Goal: Task Accomplishment & Management: Complete application form

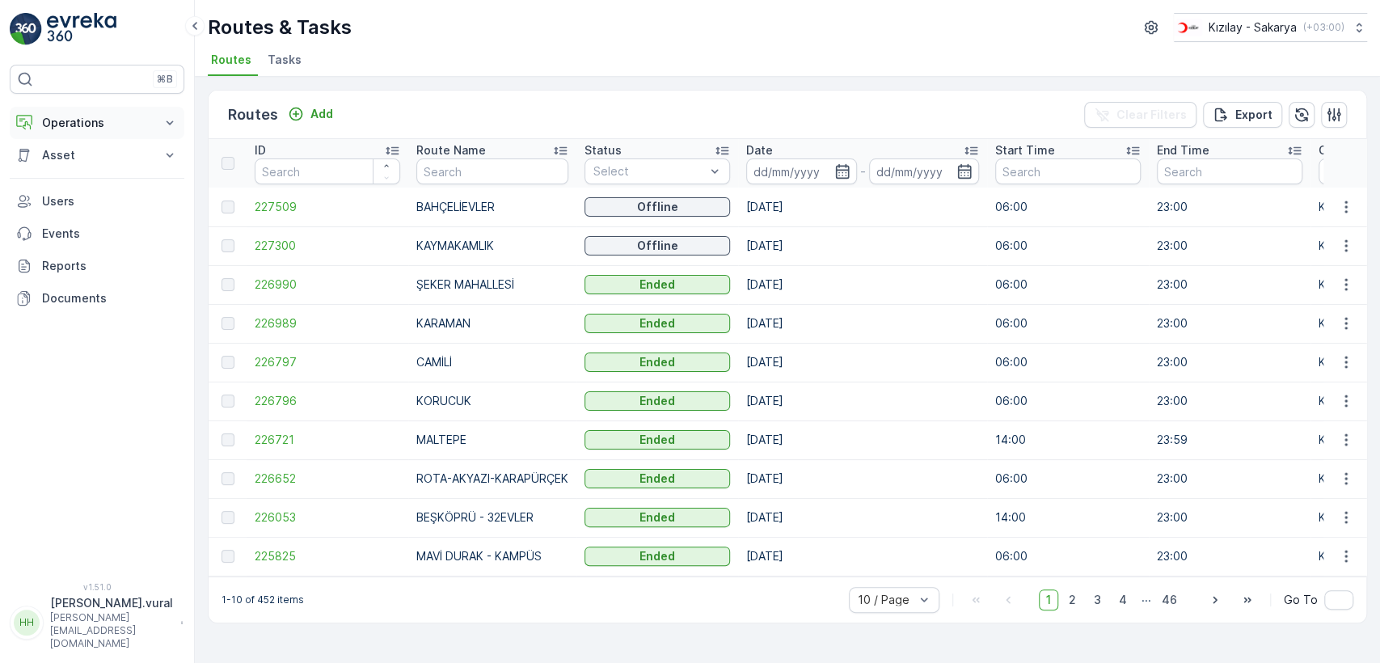
click at [60, 116] on p "Operations" at bounding box center [97, 123] width 110 height 16
click at [310, 122] on button "Add" at bounding box center [310, 113] width 58 height 19
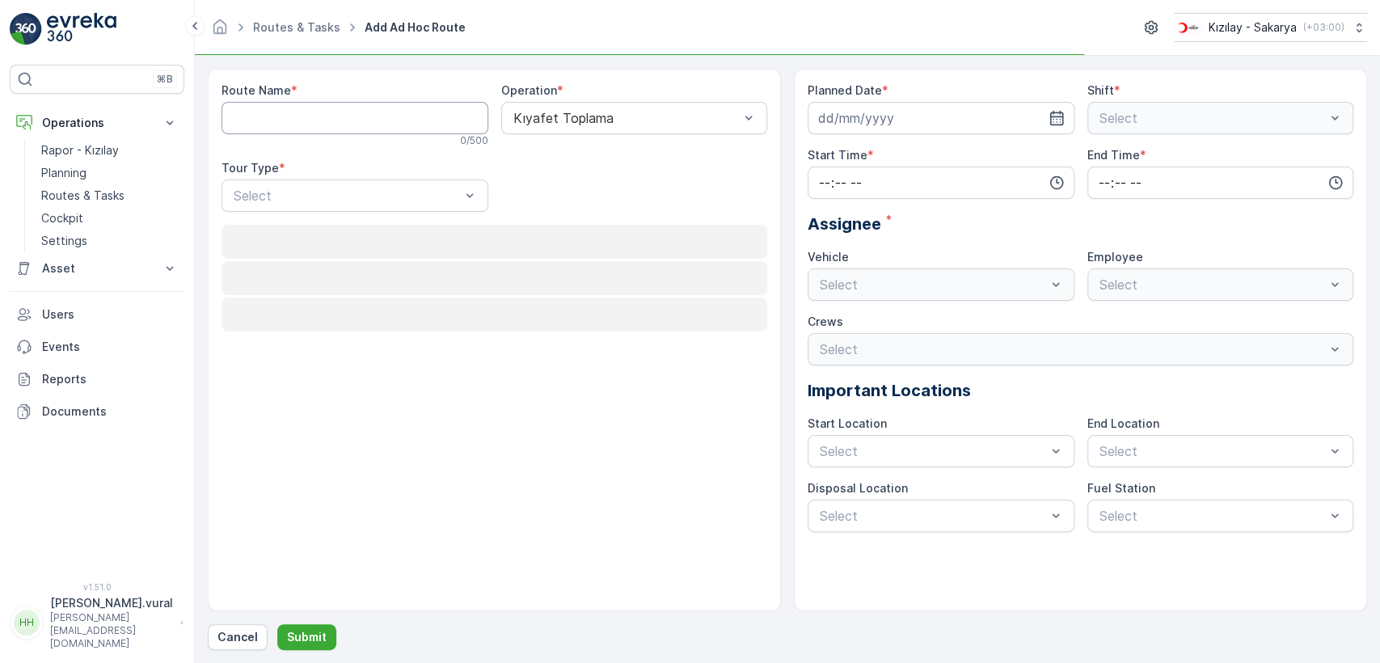
click at [310, 122] on Name "Route Name" at bounding box center [355, 118] width 267 height 32
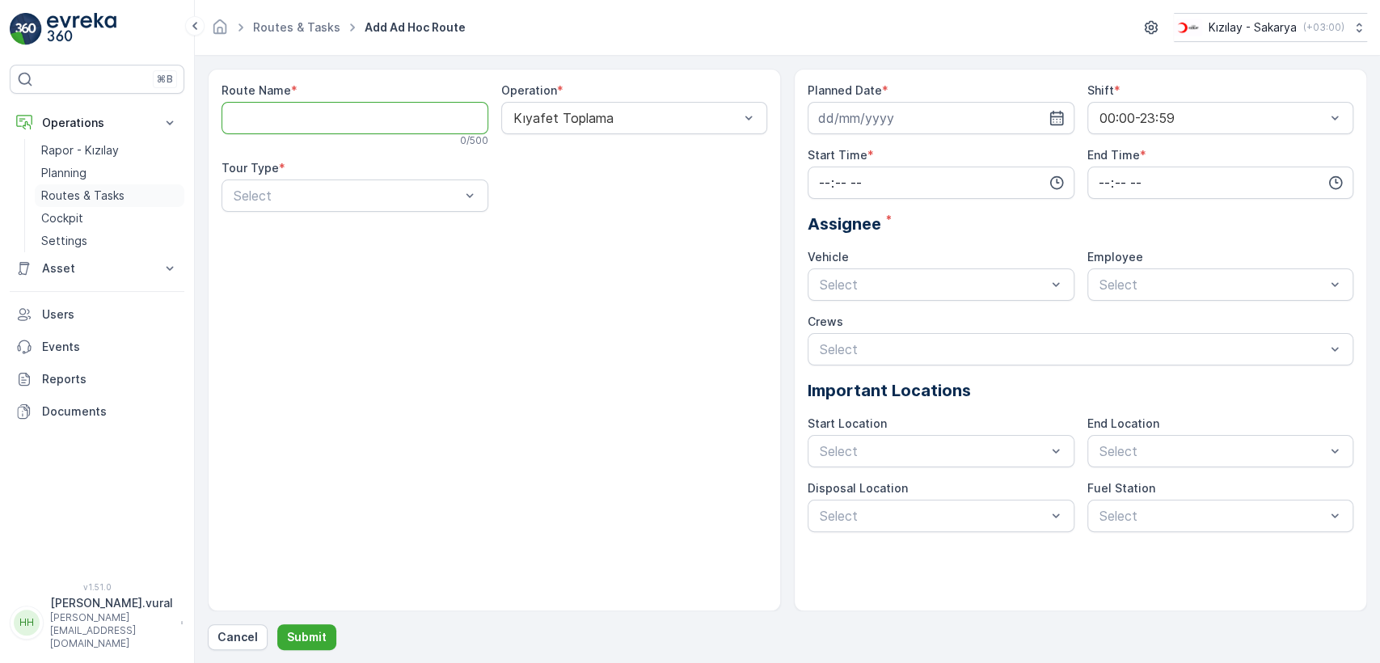
click at [125, 188] on link "Routes & Tasks" at bounding box center [110, 195] width 150 height 23
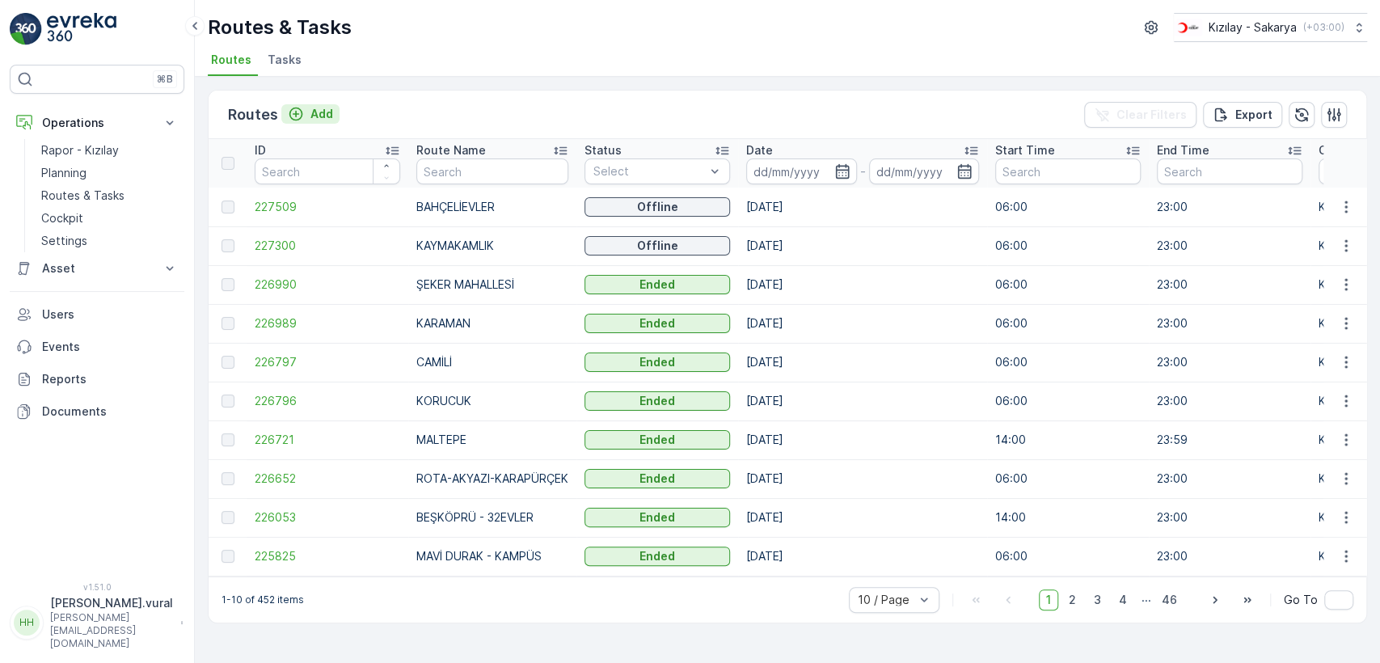
click at [330, 119] on p "Add" at bounding box center [322, 114] width 23 height 16
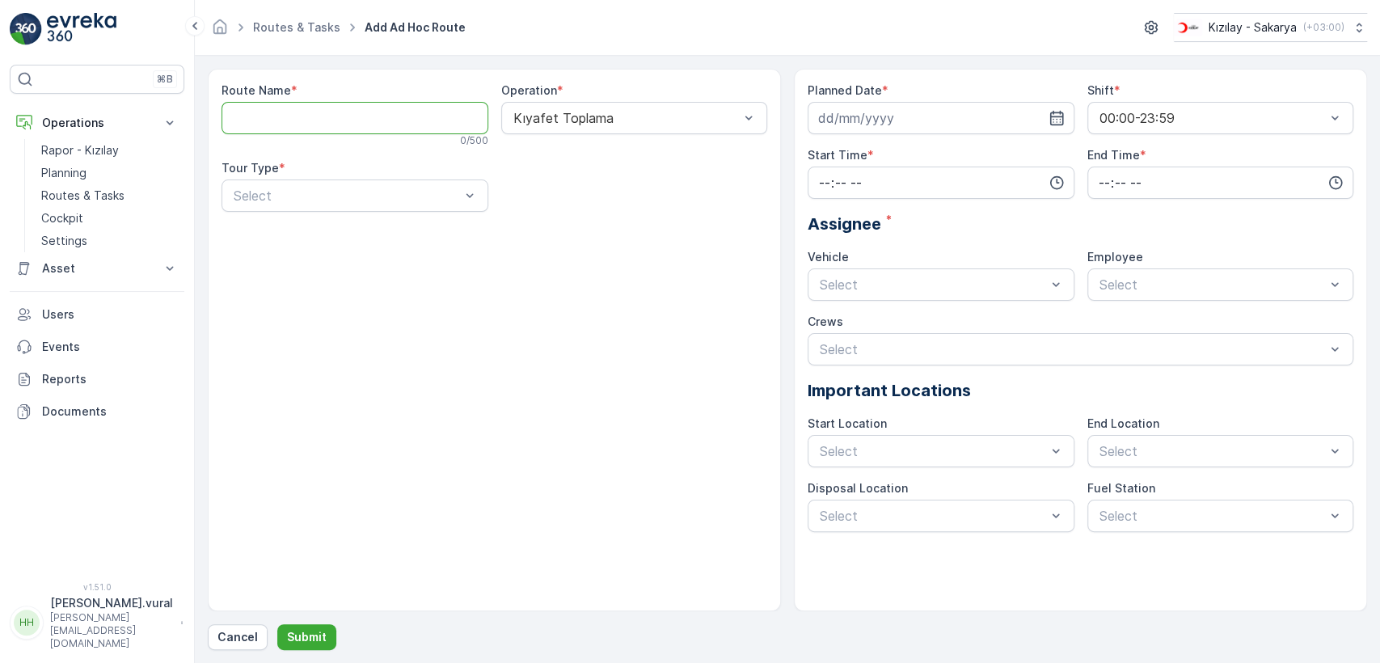
click at [330, 119] on Name "Route Name" at bounding box center [355, 118] width 267 height 32
type Name "İSTİKLAL MAHALLESİ"
click at [294, 241] on div "Static" at bounding box center [354, 235] width 247 height 15
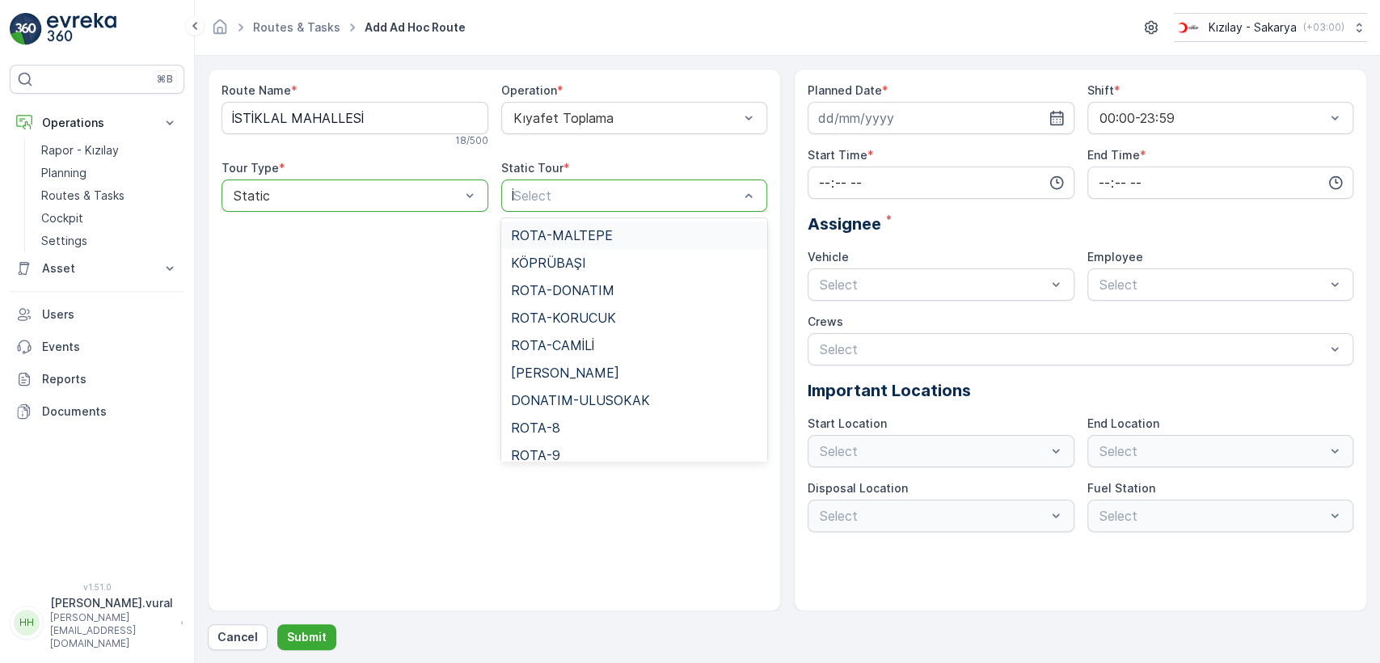
type input "İS"
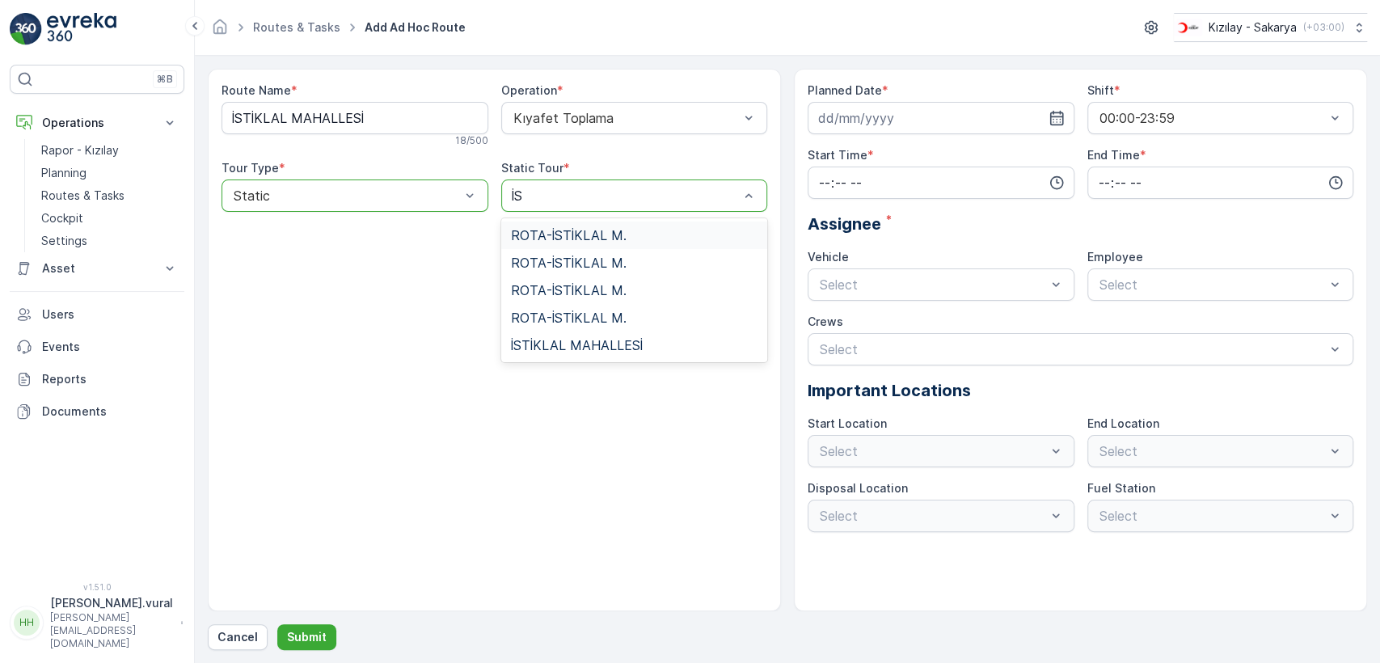
click at [584, 231] on span "ROTA-İSTİKLAL M." at bounding box center [569, 235] width 116 height 15
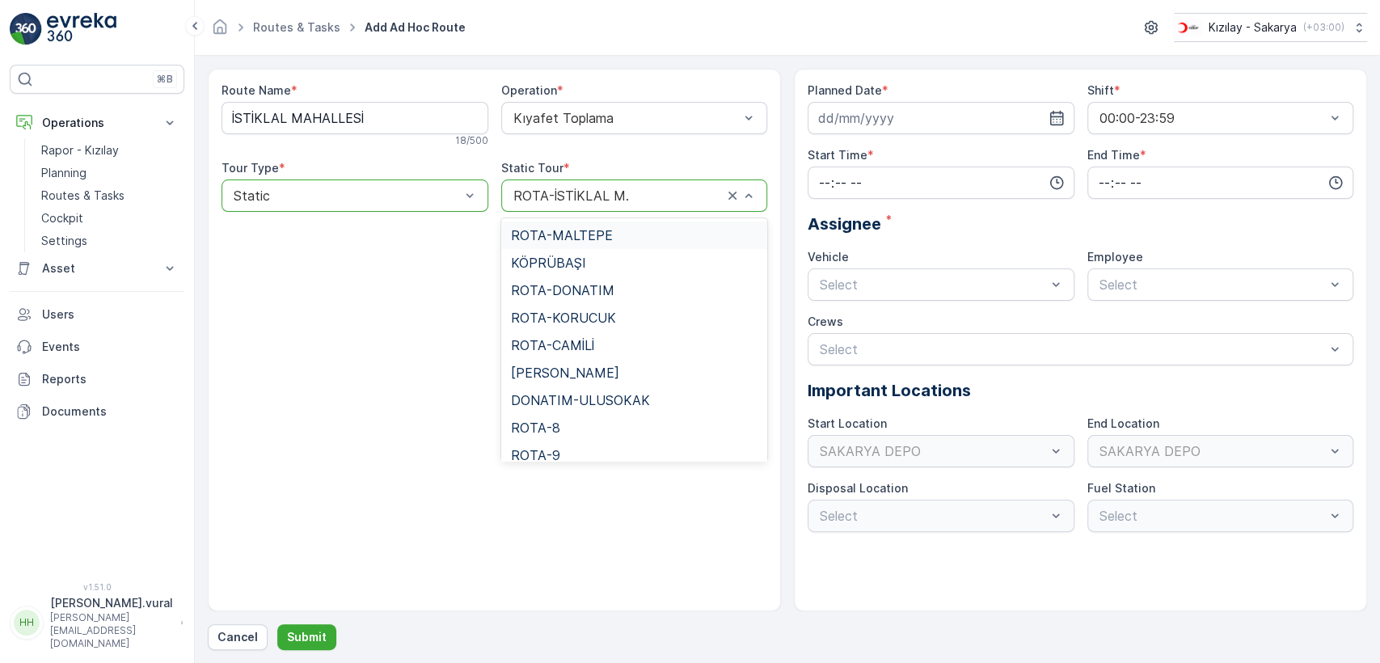
click at [692, 186] on div "ROTA-İSTİKLAL M." at bounding box center [634, 196] width 267 height 32
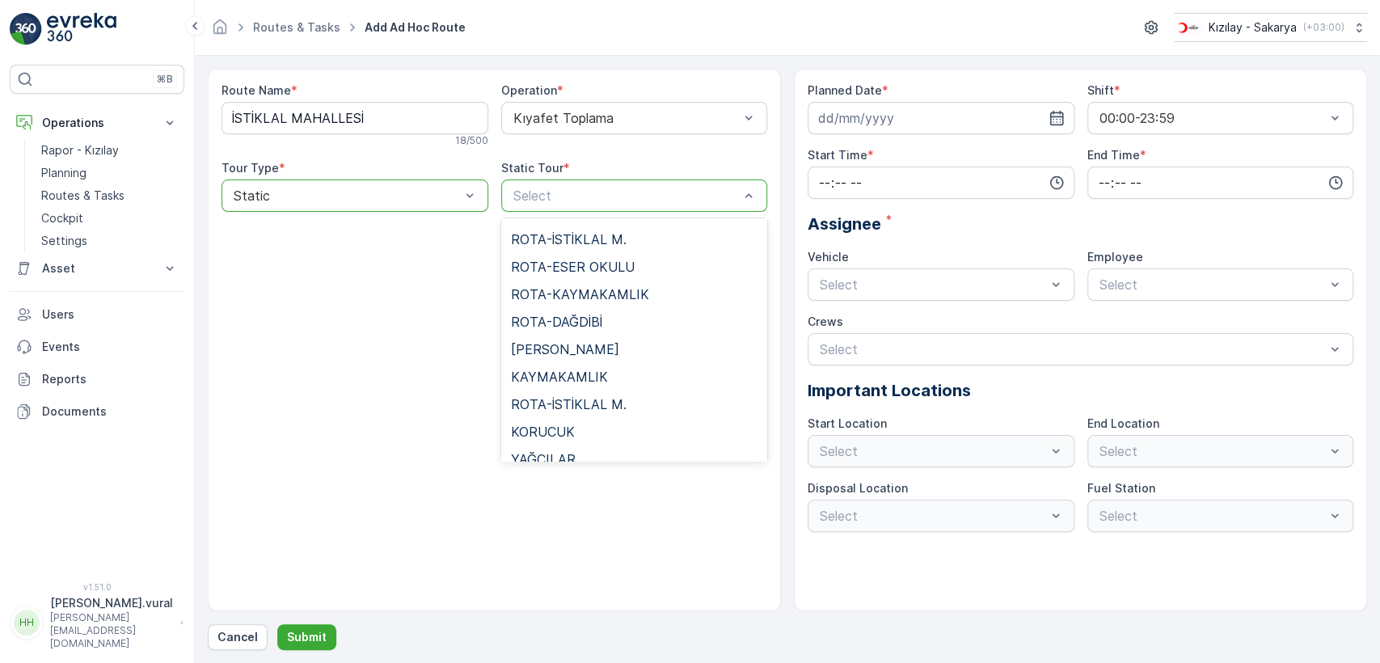
scroll to position [1165, 0]
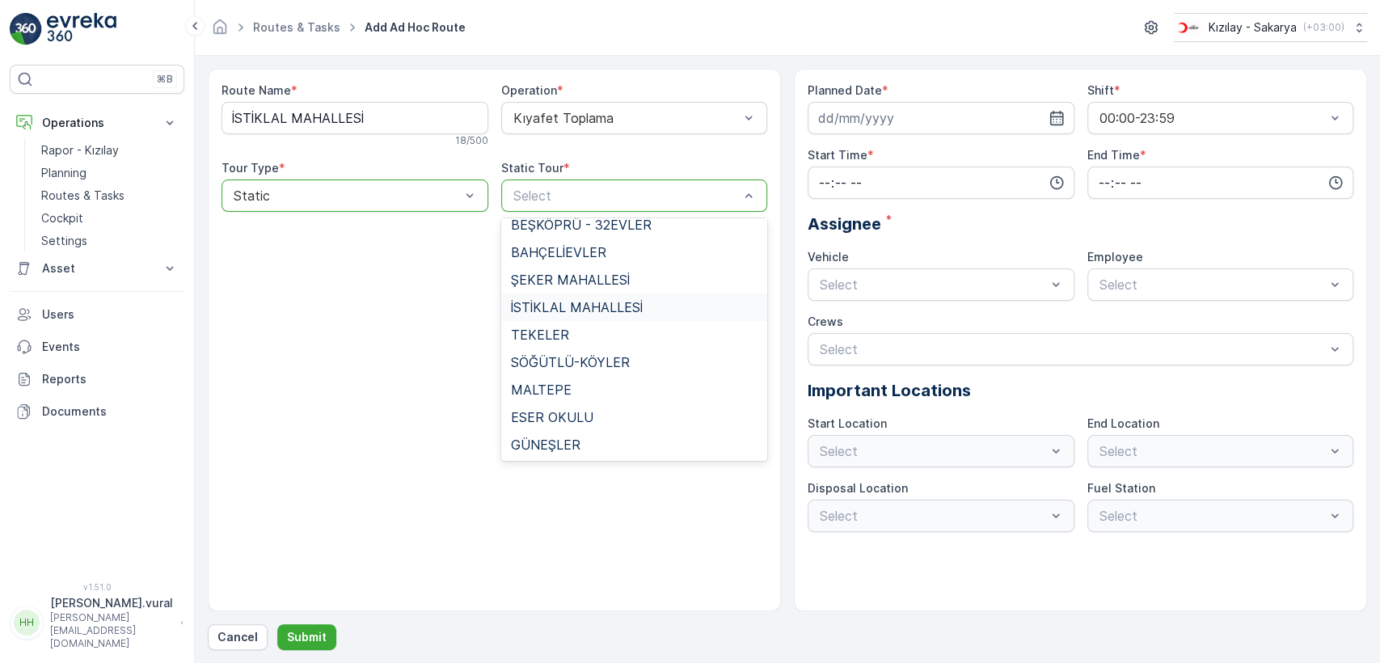
click at [594, 294] on div "İSTİKLAL MAHALLESİ" at bounding box center [634, 307] width 267 height 27
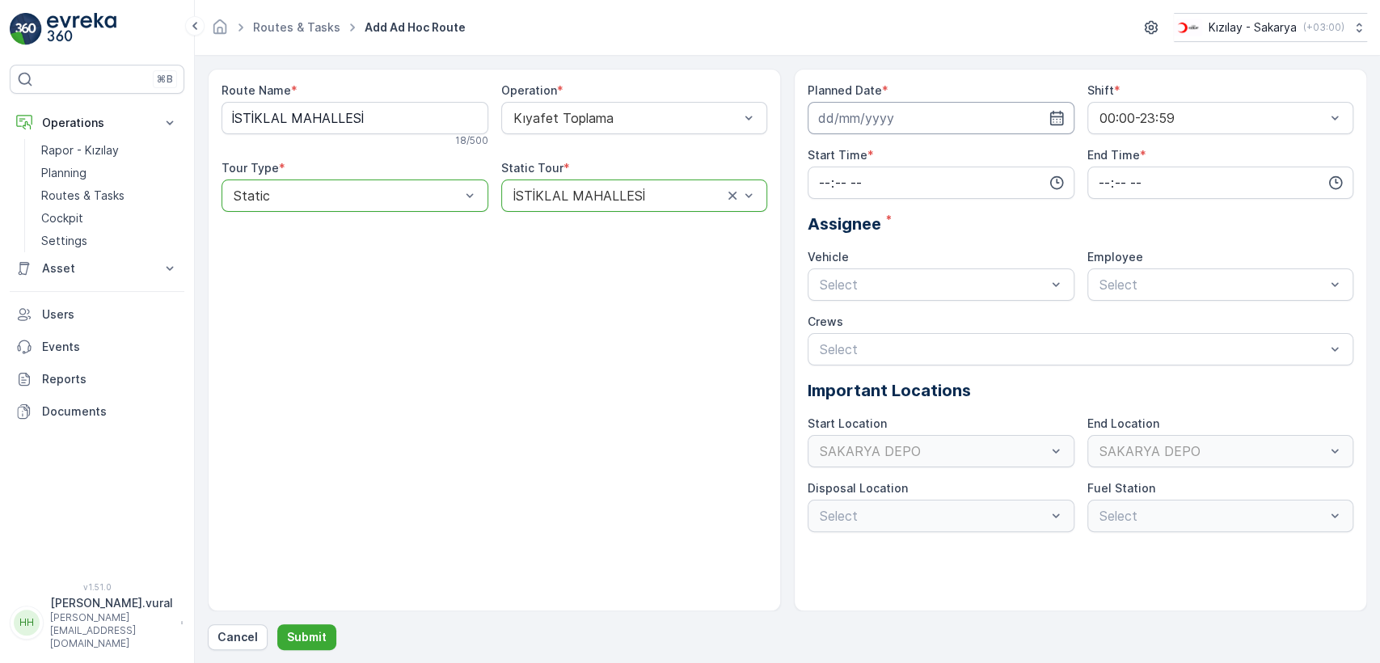
click at [992, 123] on input at bounding box center [941, 118] width 267 height 32
click at [978, 318] on div "26" at bounding box center [981, 318] width 26 height 26
type input "[DATE]"
click at [894, 187] on input "time" at bounding box center [941, 183] width 267 height 32
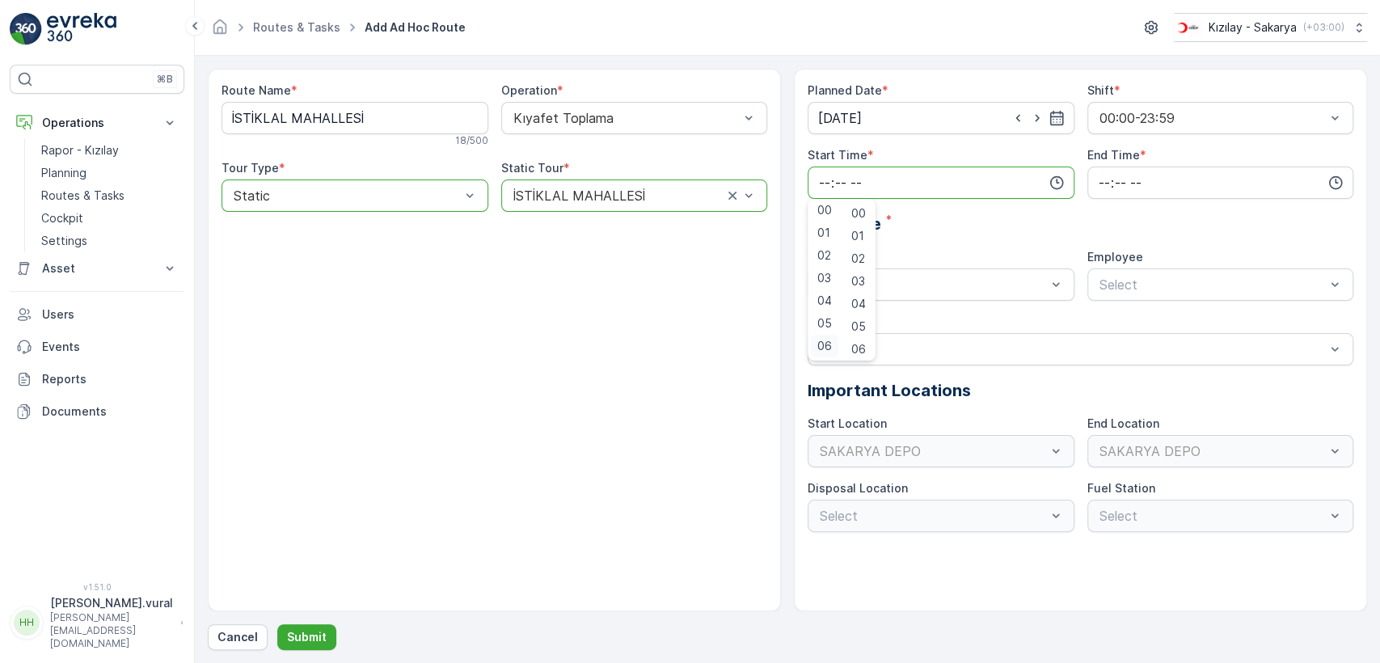
click at [829, 348] on span "06" at bounding box center [825, 346] width 15 height 16
type input "06:00"
click at [1134, 173] on input "time" at bounding box center [1221, 183] width 267 height 32
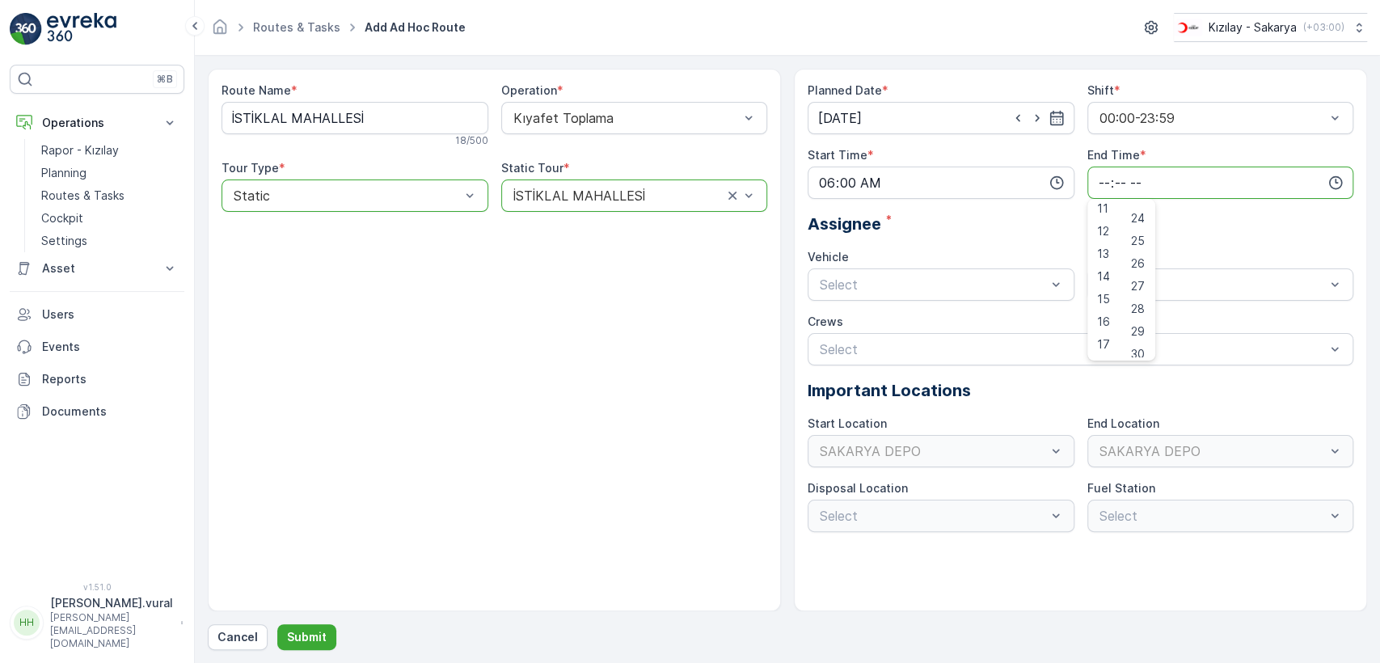
scroll to position [388, 0]
click at [1106, 338] on span "23" at bounding box center [1103, 346] width 13 height 16
type input "23:00"
click at [856, 357] on span "06 ECH 422" at bounding box center [855, 351] width 74 height 15
click at [1131, 328] on span "06ECH422" at bounding box center [1130, 324] width 66 height 15
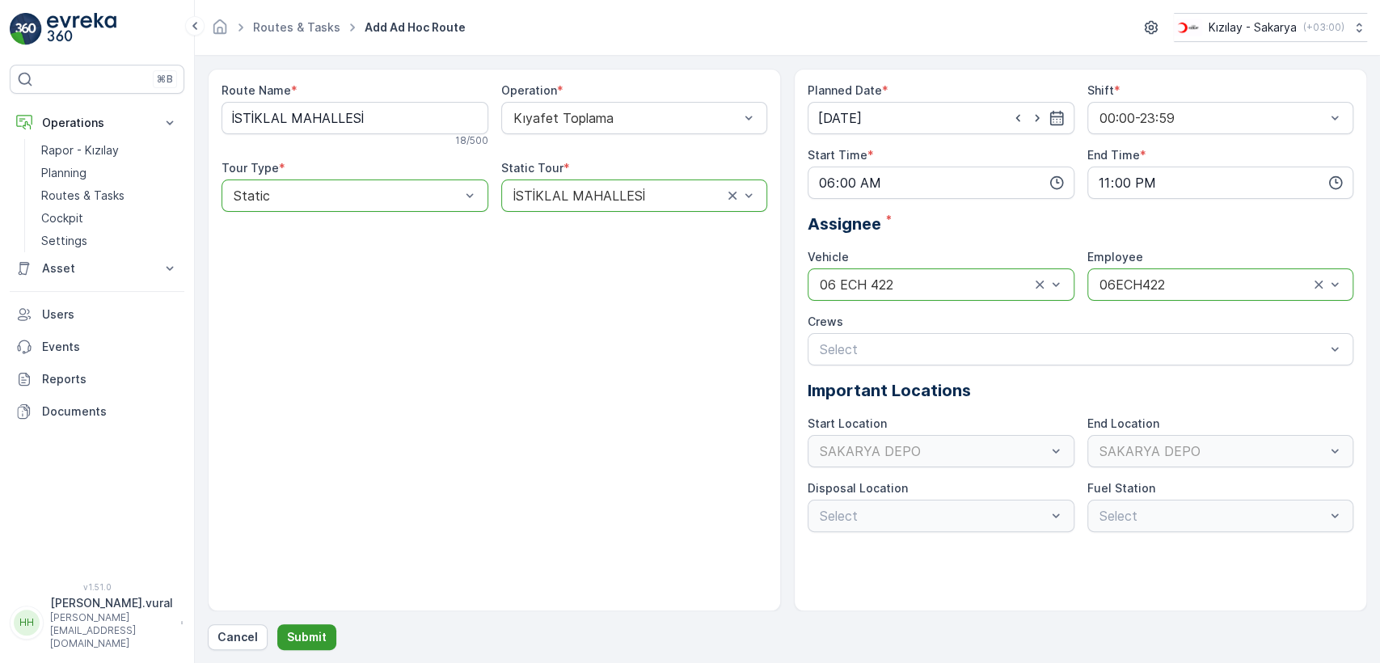
click at [318, 636] on p "Submit" at bounding box center [307, 637] width 40 height 16
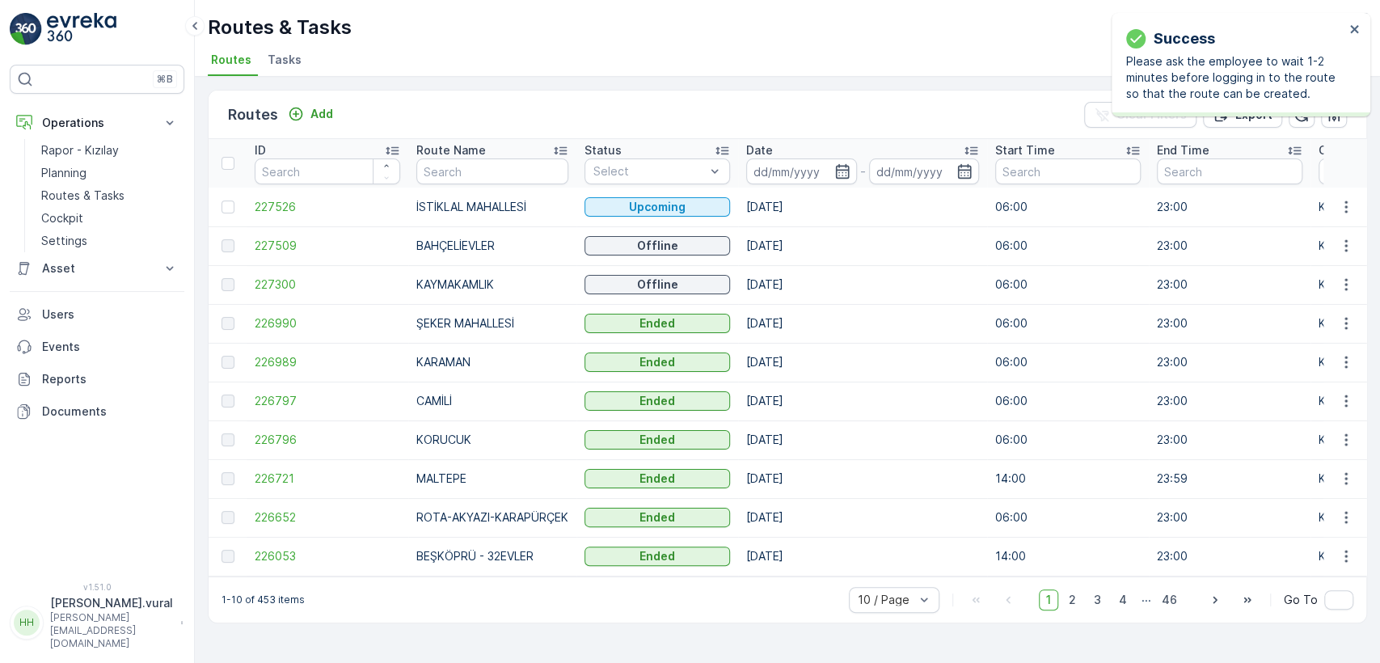
click at [306, 126] on div "Routes Add Clear Filters Export" at bounding box center [788, 115] width 1158 height 49
click at [311, 114] on p "Add" at bounding box center [322, 114] width 23 height 16
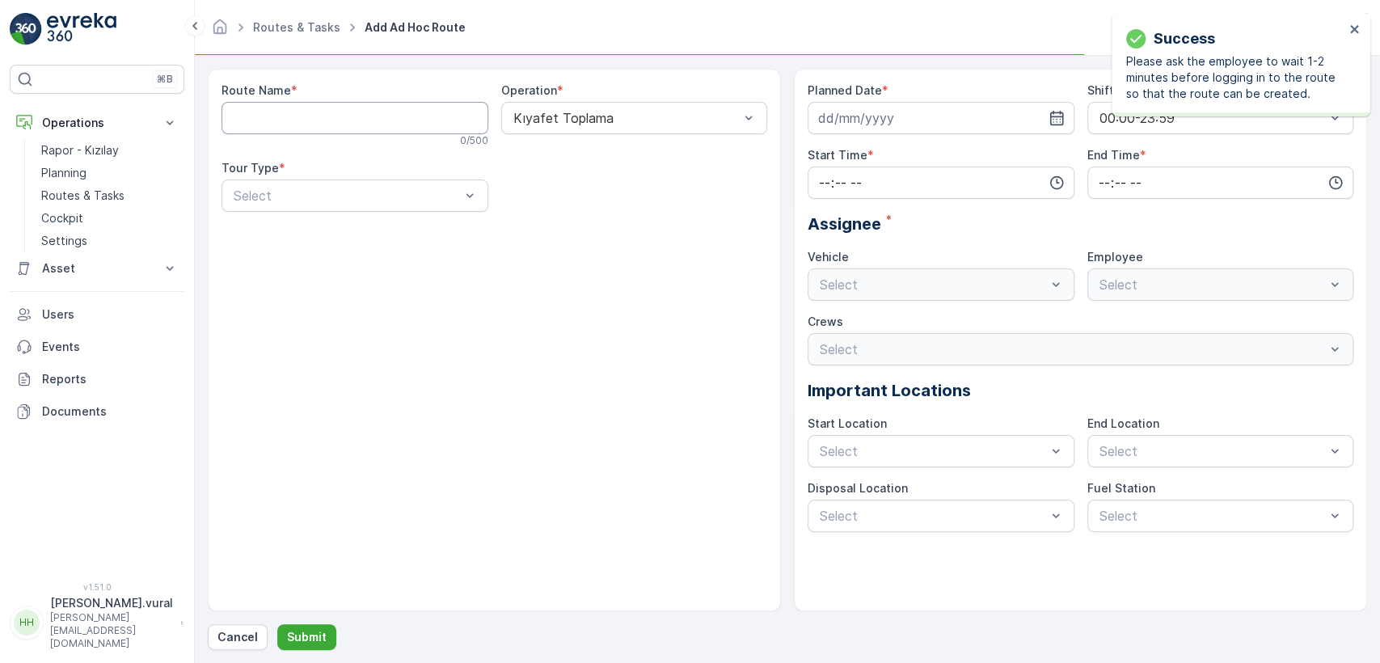
click at [313, 116] on Name "Route Name" at bounding box center [355, 118] width 267 height 32
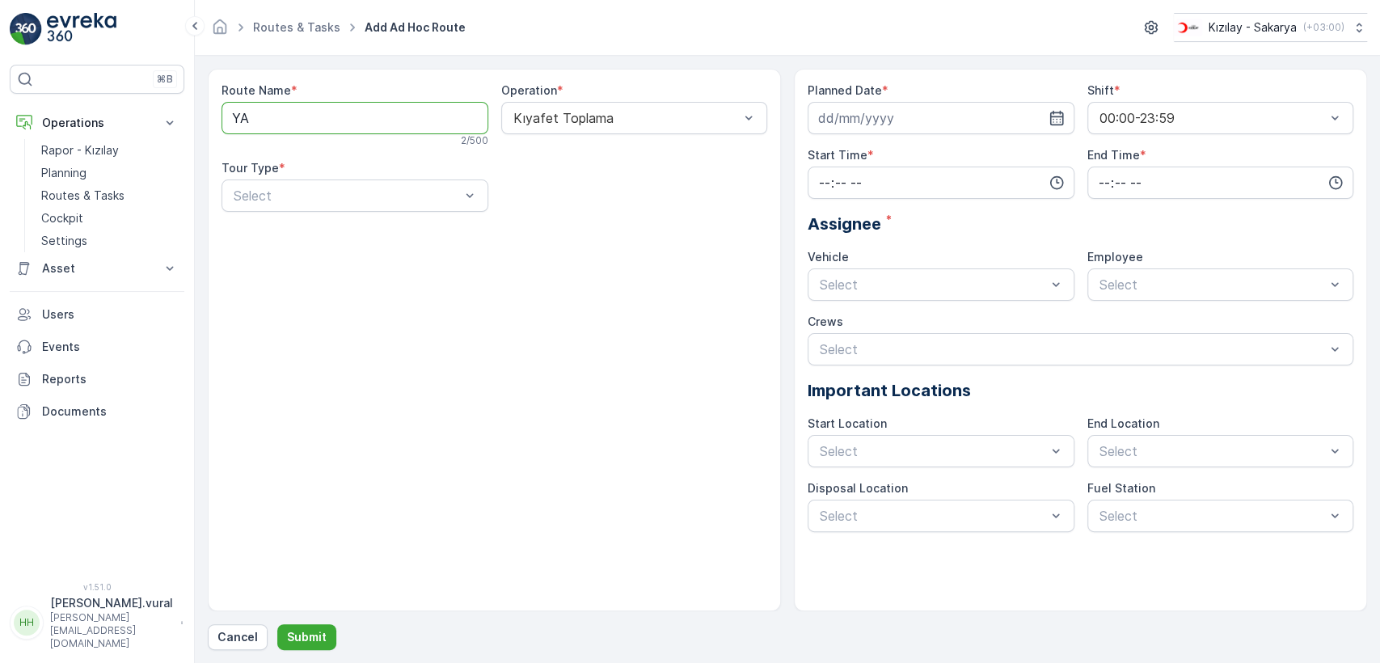
type Name "YAZLIK"
click at [306, 224] on div "Static" at bounding box center [355, 235] width 267 height 27
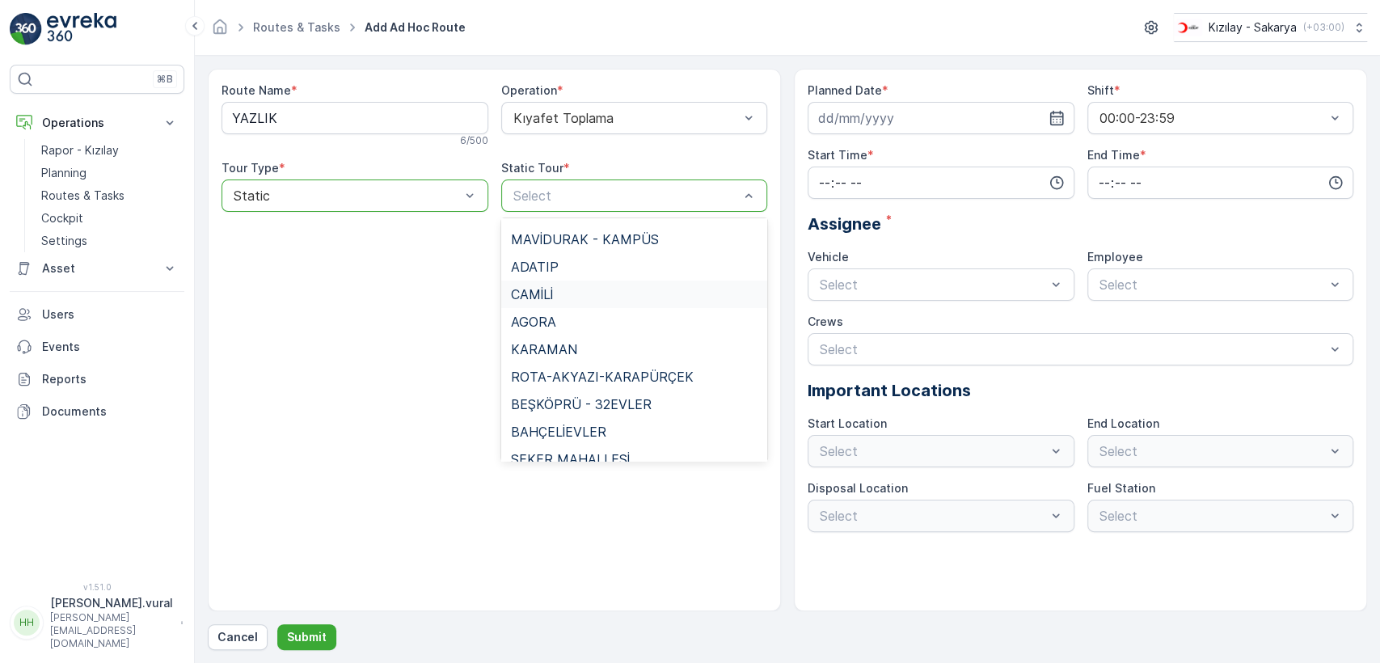
scroll to position [806, 0]
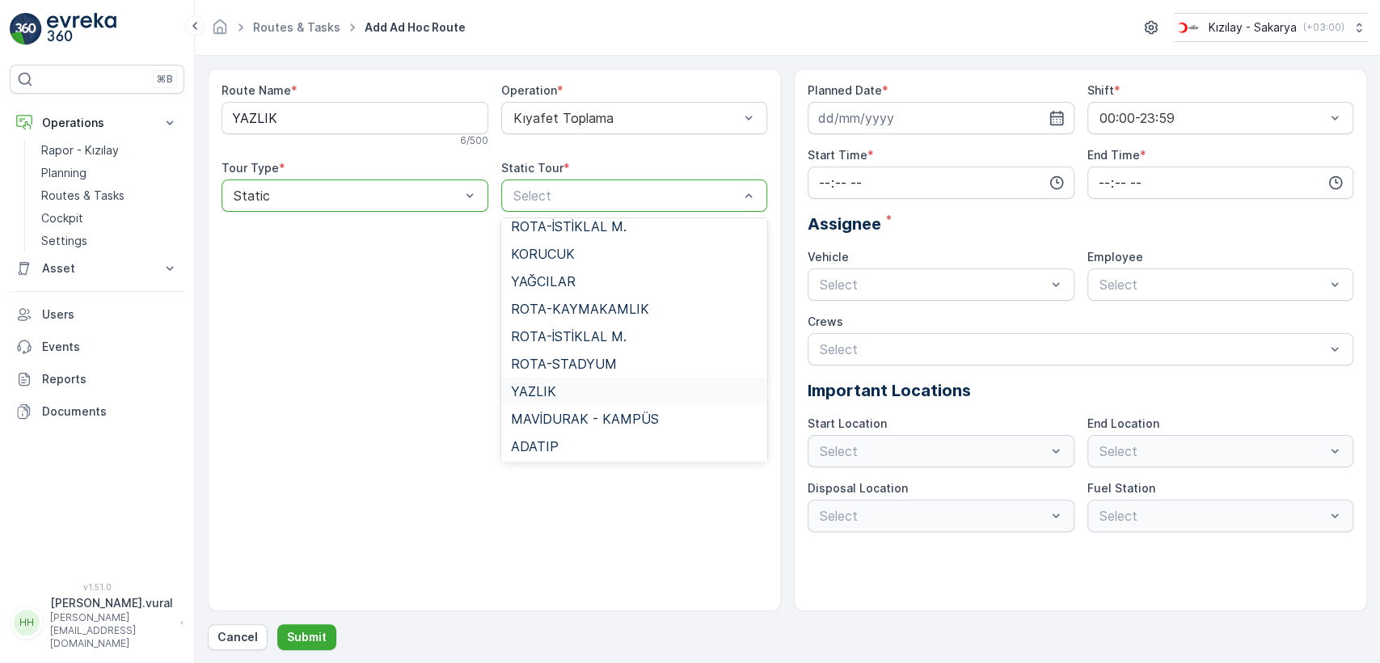
click at [560, 382] on div "YAZLIK" at bounding box center [634, 391] width 267 height 27
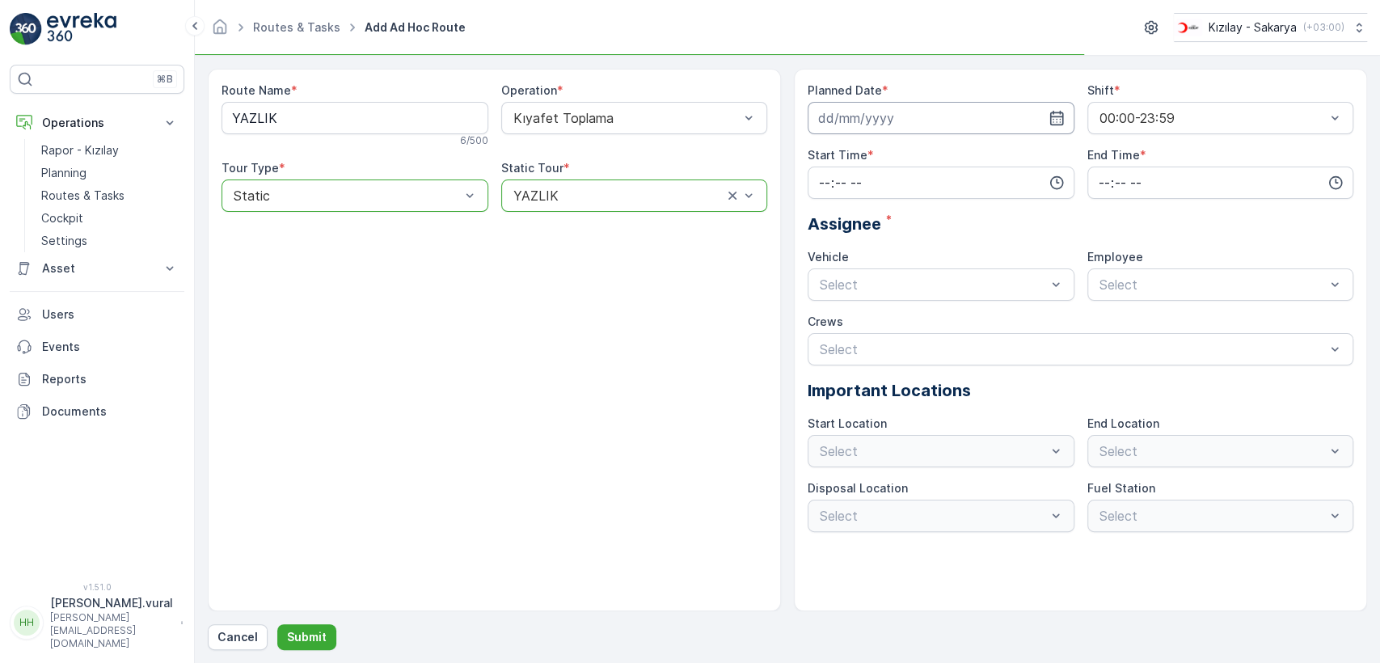
click at [825, 119] on input at bounding box center [941, 118] width 267 height 32
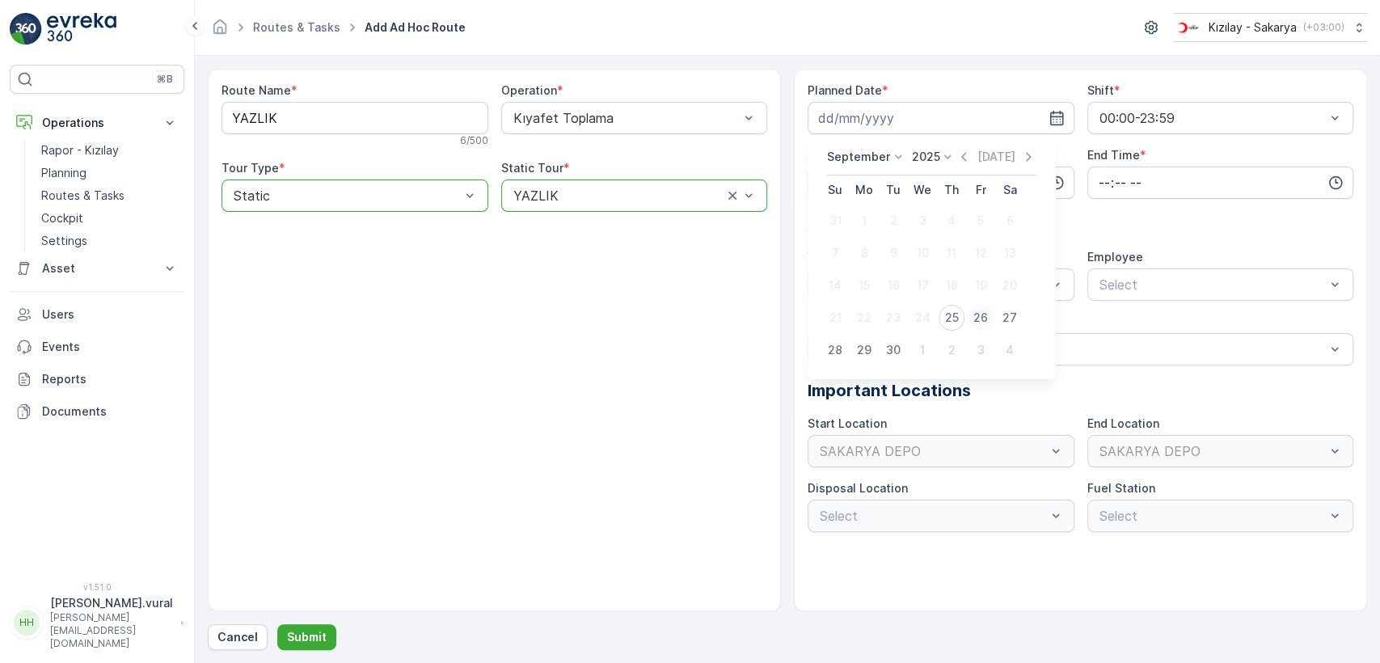
click at [983, 315] on div "26" at bounding box center [981, 318] width 26 height 26
type input "[DATE]"
click at [854, 175] on input "time" at bounding box center [941, 183] width 267 height 32
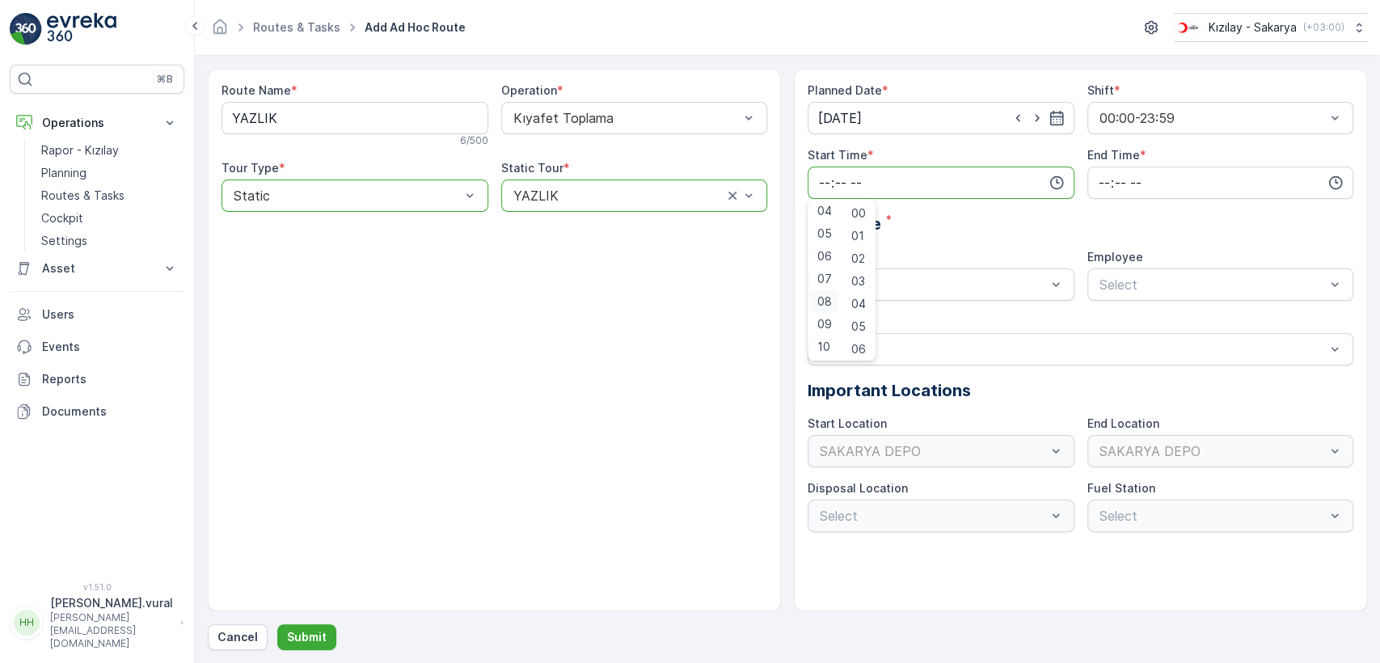
scroll to position [94, 0]
click at [829, 247] on span "06" at bounding box center [825, 255] width 15 height 16
type input "06:00"
click at [1117, 181] on input "time" at bounding box center [1221, 183] width 267 height 32
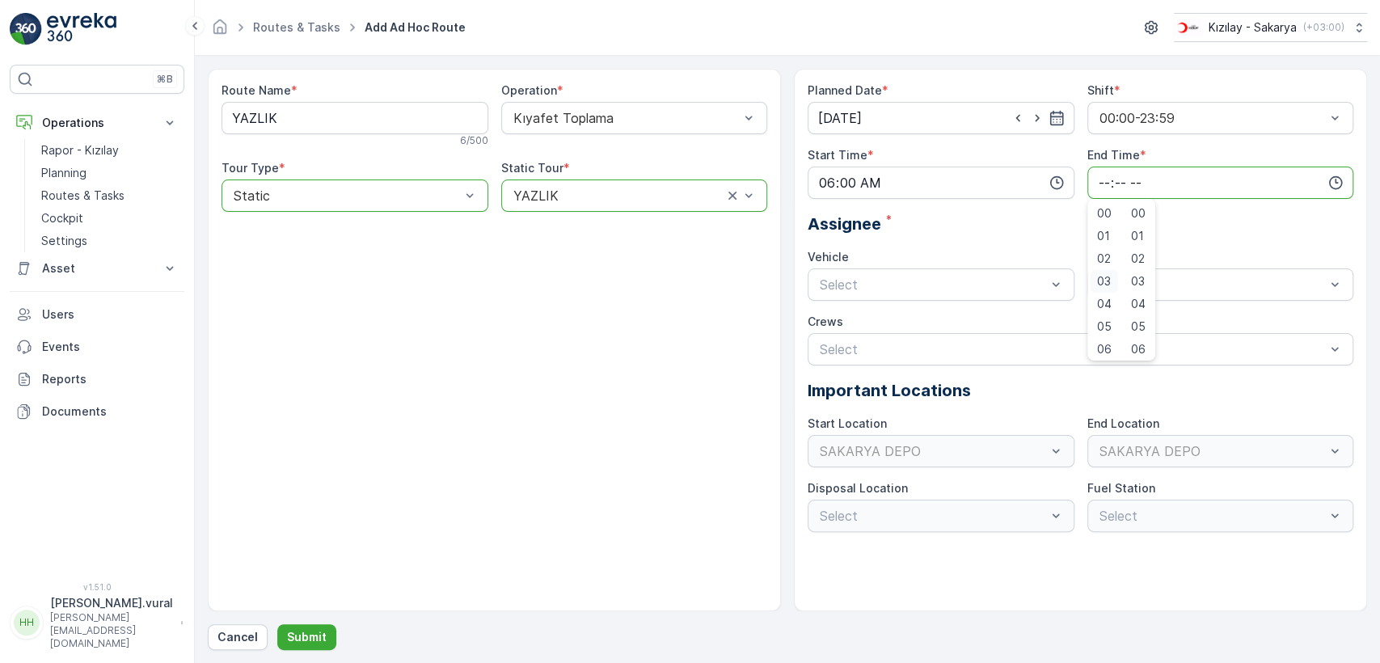
scroll to position [388, 0]
click at [1099, 338] on span "23" at bounding box center [1103, 346] width 13 height 16
type input "23:00"
drag, startPoint x: 860, startPoint y: 351, endPoint x: 954, endPoint y: 316, distance: 100.0
click at [861, 351] on div "06 ECH 422 Busy" at bounding box center [941, 351] width 247 height 15
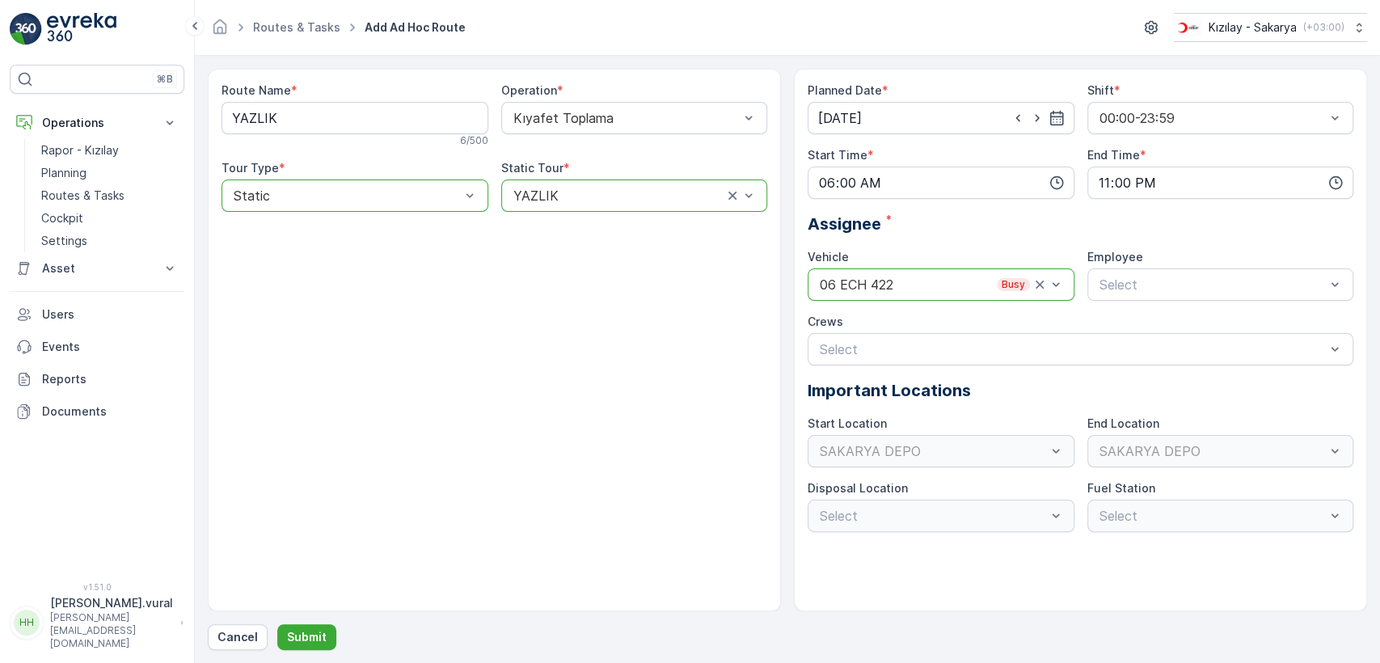
click at [1131, 264] on span "Employee" at bounding box center [1116, 257] width 56 height 16
click at [1131, 270] on div "Select" at bounding box center [1221, 284] width 267 height 32
drag, startPoint x: 1122, startPoint y: 315, endPoint x: 976, endPoint y: 405, distance: 171.7
click at [1122, 317] on span "06ECH422" at bounding box center [1130, 324] width 66 height 15
click at [323, 645] on button "Submit" at bounding box center [306, 637] width 59 height 26
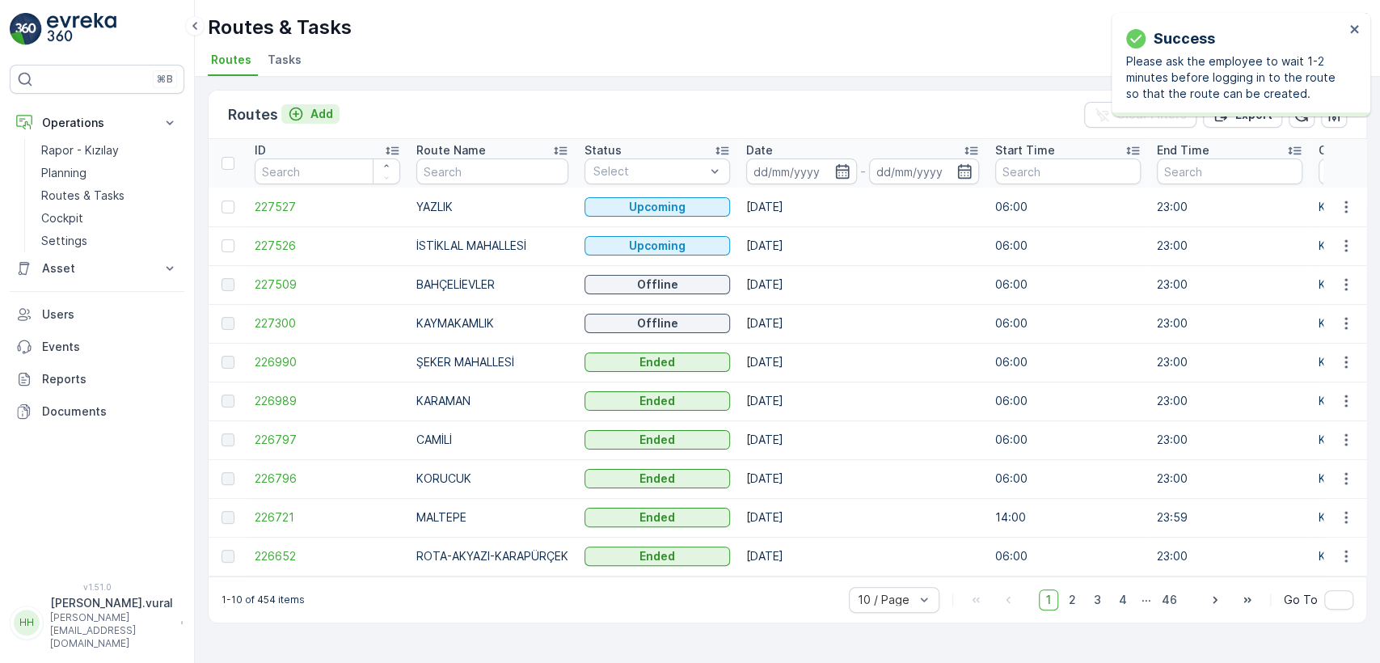
click at [311, 104] on button "Add" at bounding box center [310, 113] width 58 height 19
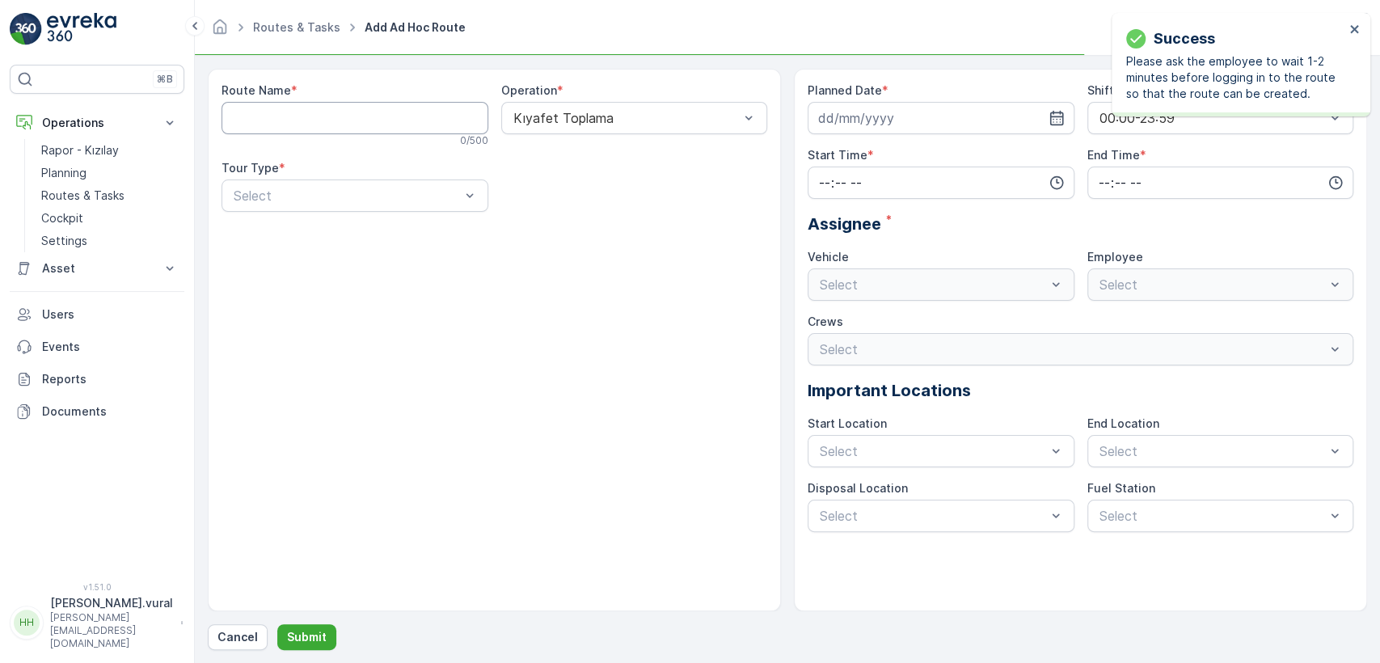
click at [324, 113] on Name "Route Name" at bounding box center [355, 118] width 267 height 32
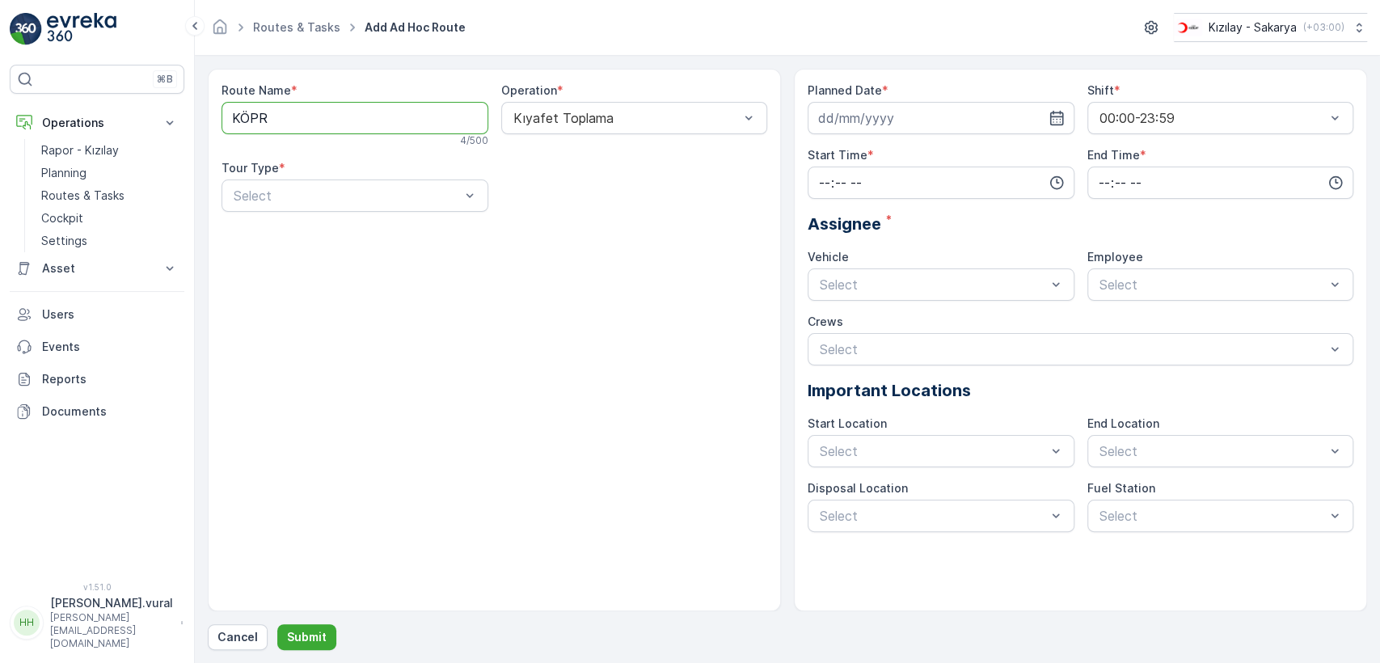
type Name "KÖPRÜBAŞI"
click at [311, 245] on div "Static" at bounding box center [355, 235] width 267 height 27
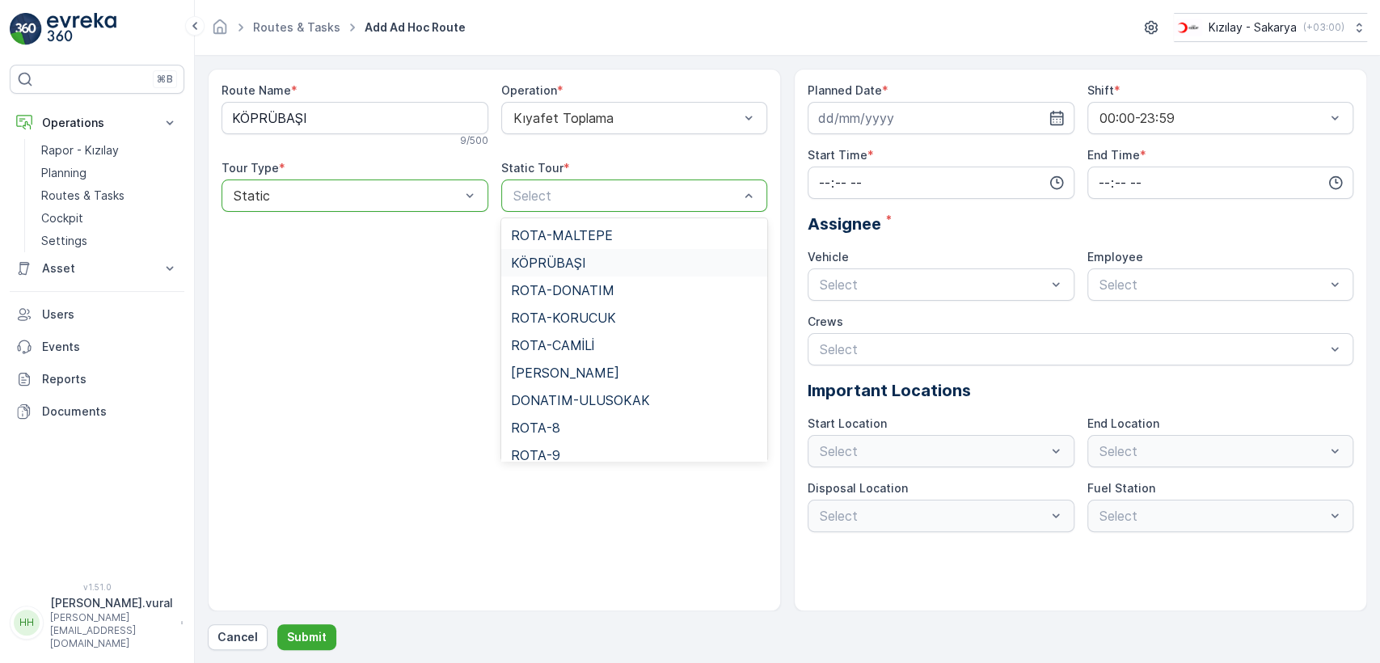
click at [577, 267] on span "KÖPRÜBAŞI" at bounding box center [548, 263] width 75 height 15
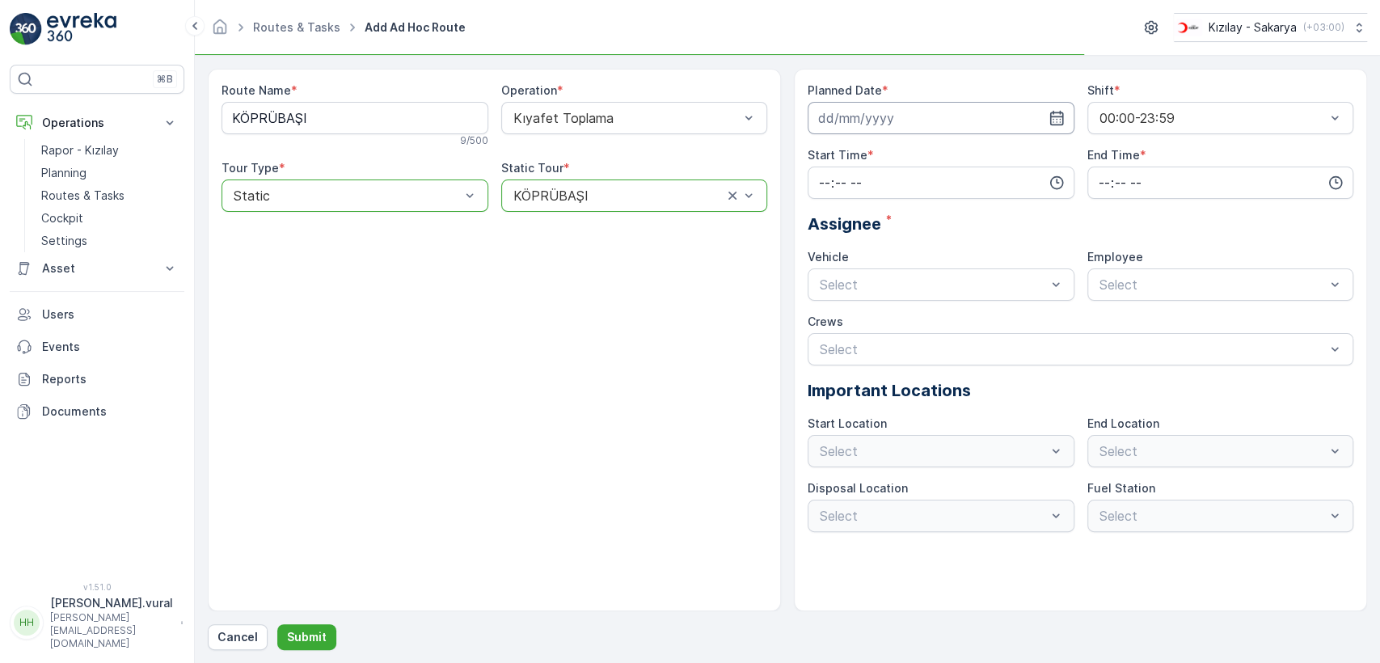
click at [865, 119] on input at bounding box center [941, 118] width 267 height 32
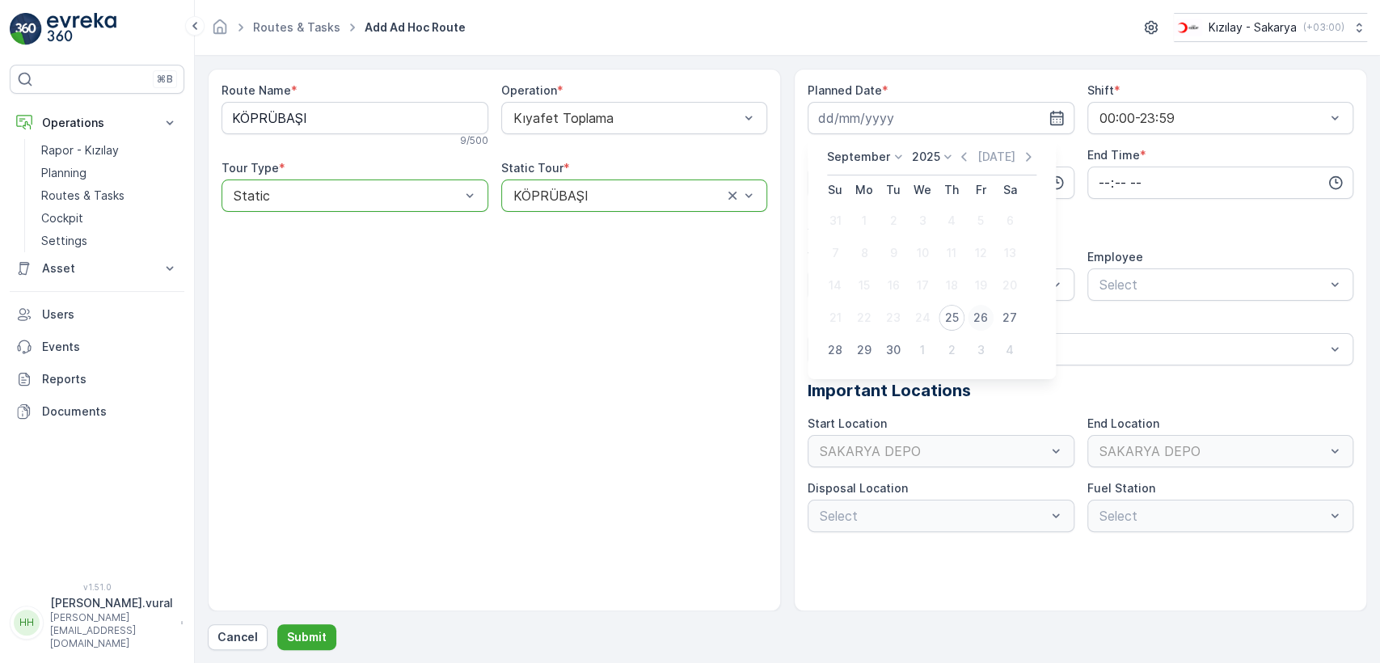
click at [979, 310] on div "26" at bounding box center [981, 318] width 26 height 26
type input "[DATE]"
click at [877, 186] on input "time" at bounding box center [941, 183] width 267 height 32
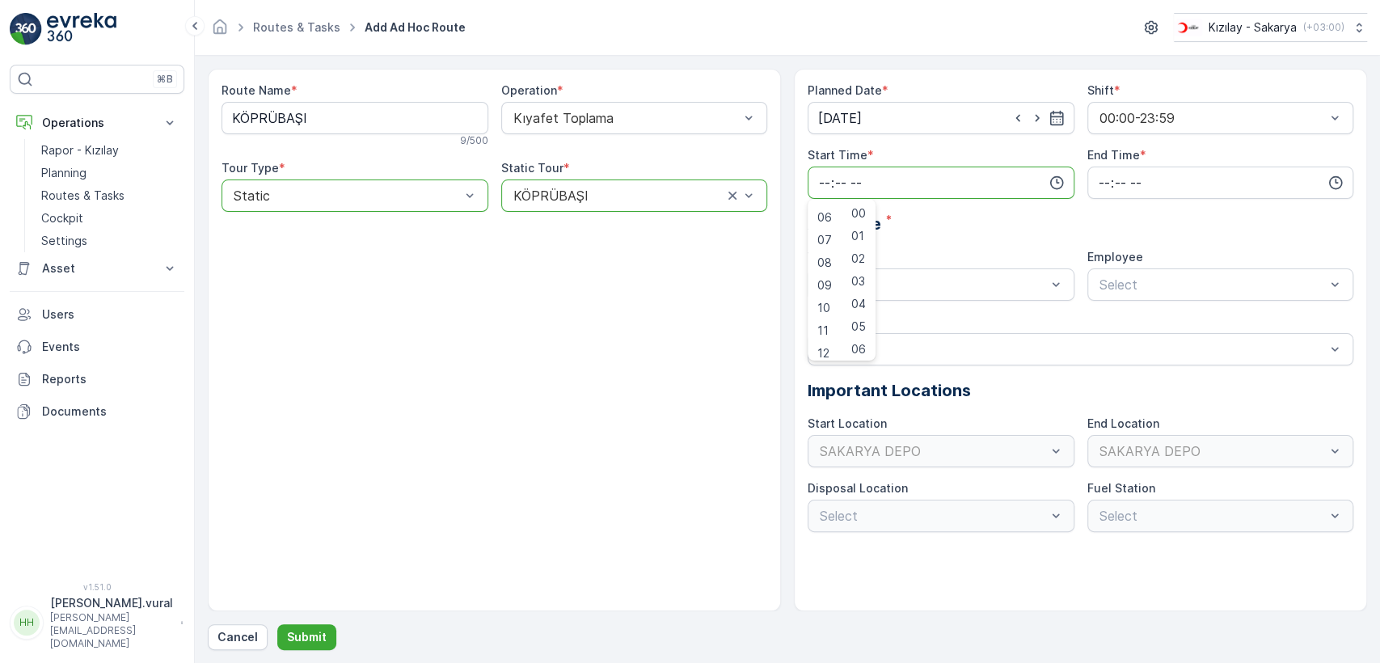
scroll to position [6, 0]
click at [831, 339] on div "06" at bounding box center [824, 343] width 27 height 23
type input "06:00"
click at [1189, 172] on input "time" at bounding box center [1221, 183] width 267 height 32
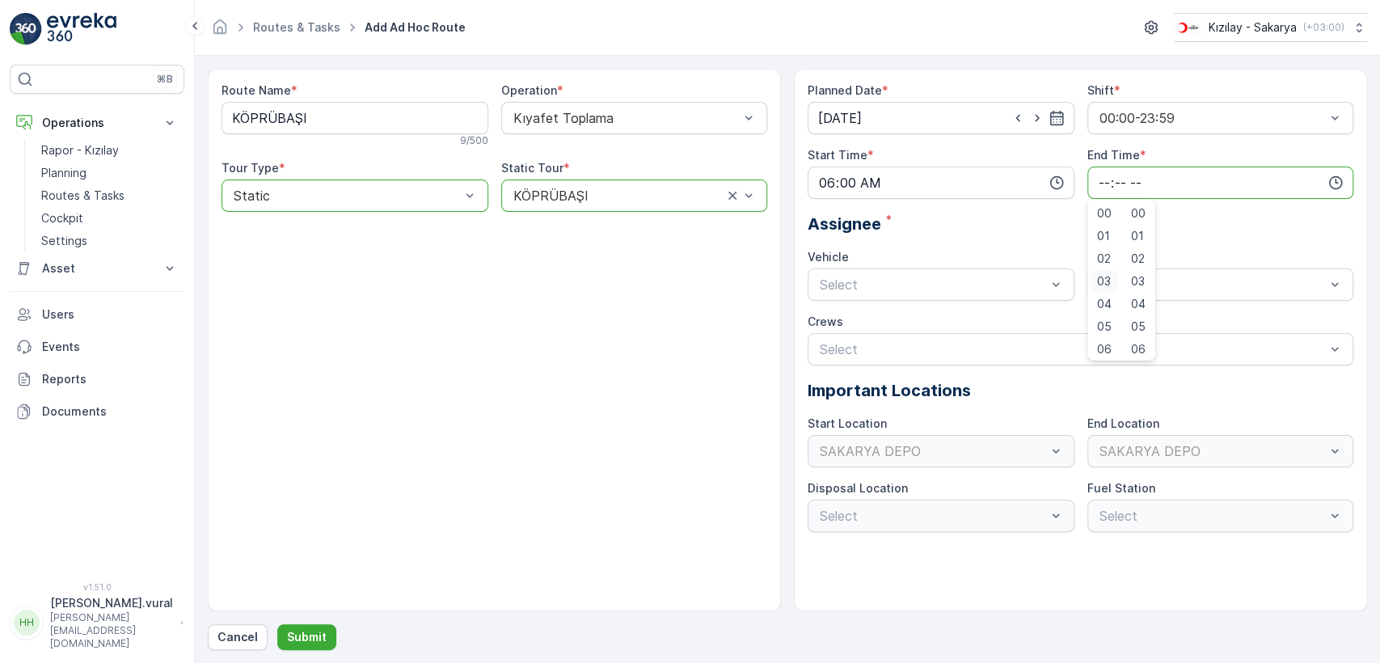
scroll to position [388, 0]
click at [1097, 342] on span "23" at bounding box center [1103, 346] width 13 height 16
type input "23:00"
click at [902, 338] on div "06 ECH 422 Busy" at bounding box center [941, 351] width 267 height 27
click at [1130, 332] on div "06ECH422" at bounding box center [1221, 324] width 267 height 27
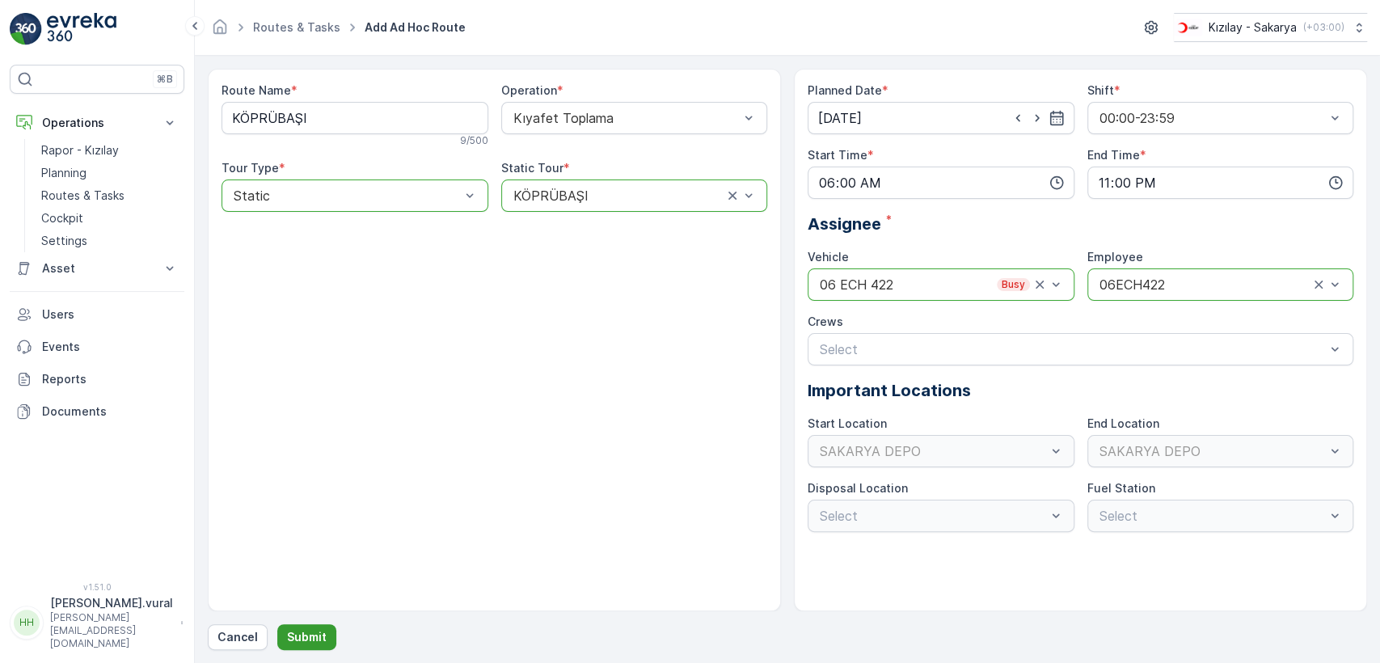
click at [332, 630] on button "Submit" at bounding box center [306, 637] width 59 height 26
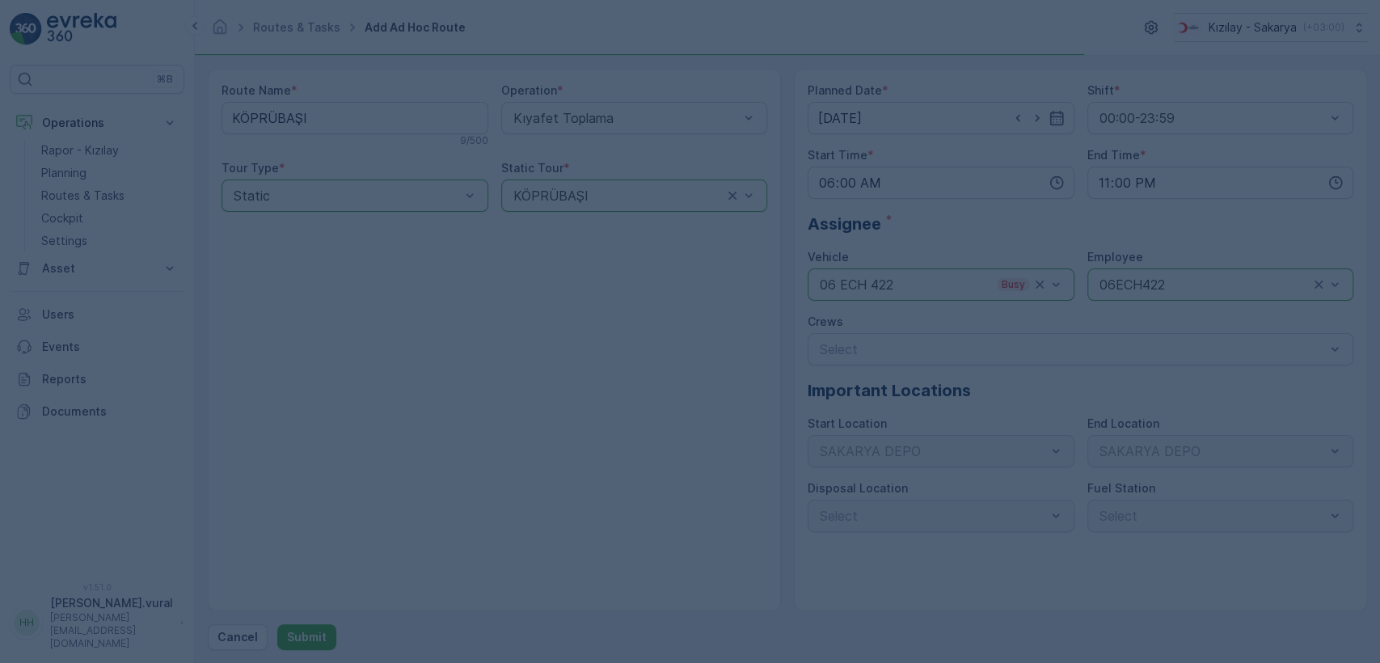
click at [328, 635] on div at bounding box center [690, 331] width 1380 height 663
